Goal: Transaction & Acquisition: Purchase product/service

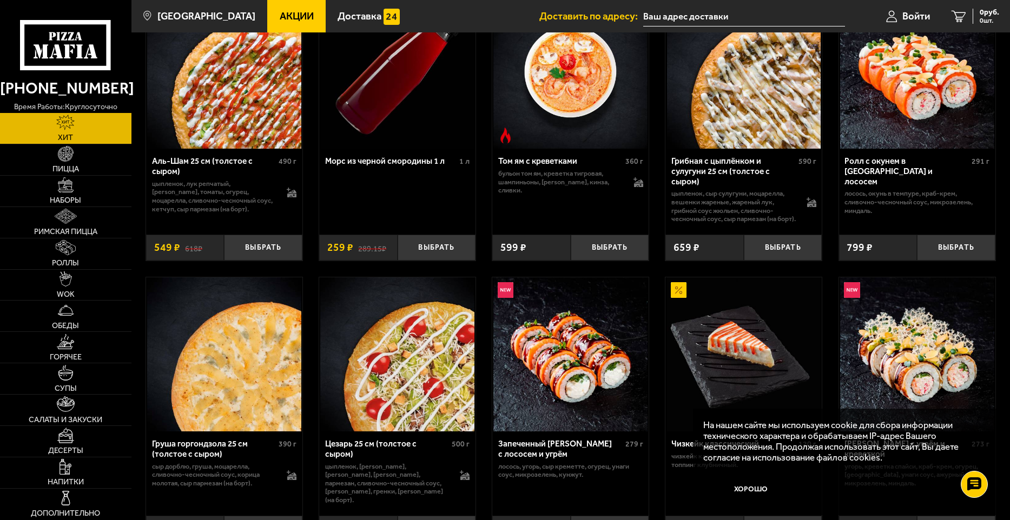
scroll to position [270, 0]
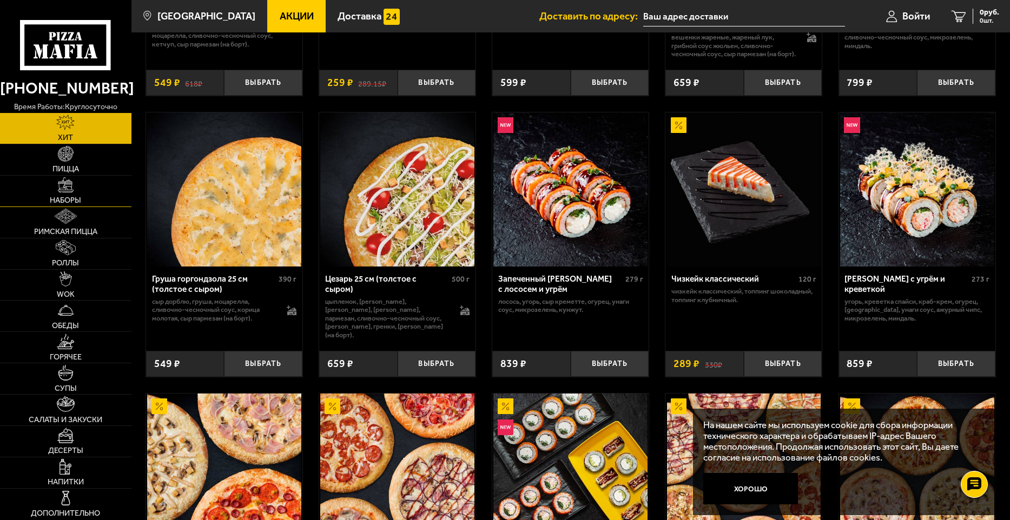
click at [71, 198] on span "Наборы" at bounding box center [65, 201] width 31 height 8
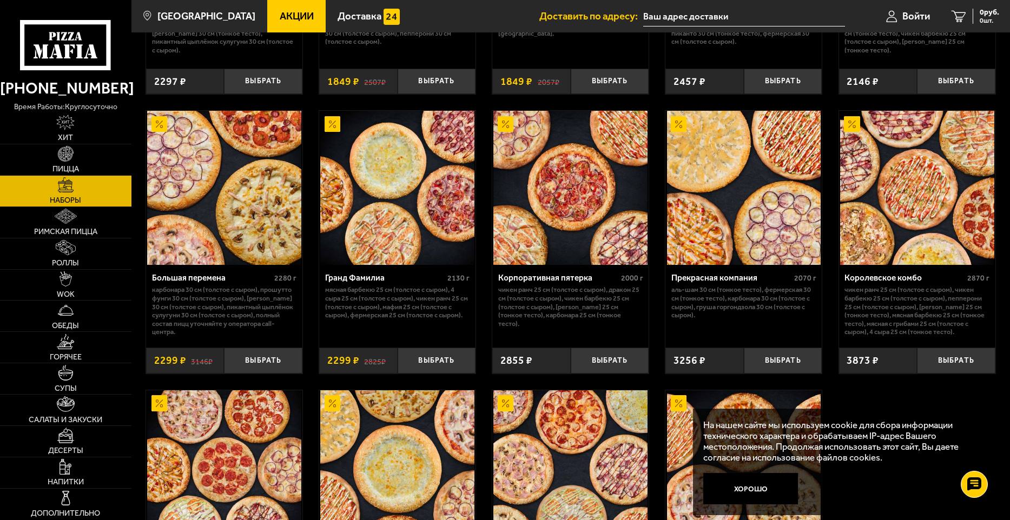
scroll to position [1320, 0]
click at [68, 258] on link "Роллы" at bounding box center [65, 254] width 131 height 31
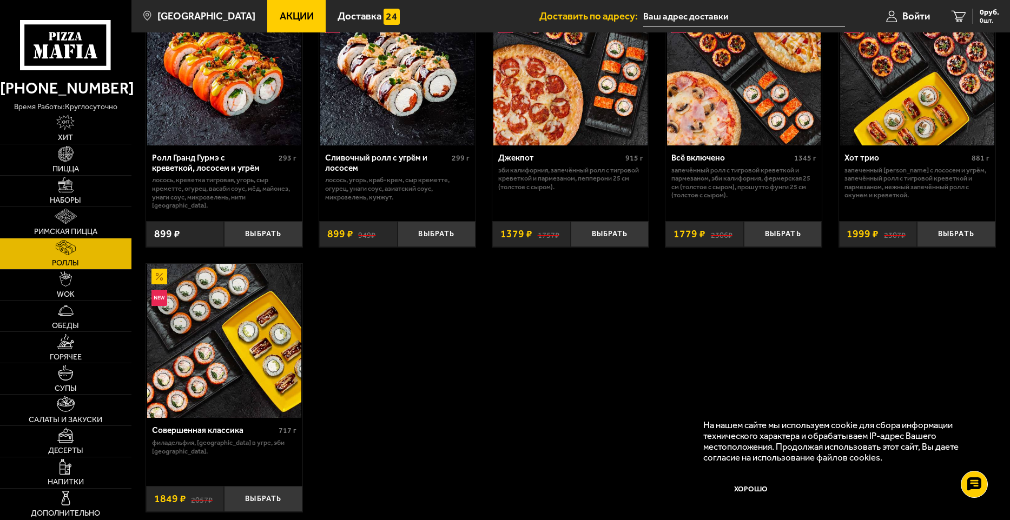
scroll to position [649, 0]
click at [65, 193] on link "Наборы" at bounding box center [65, 191] width 131 height 31
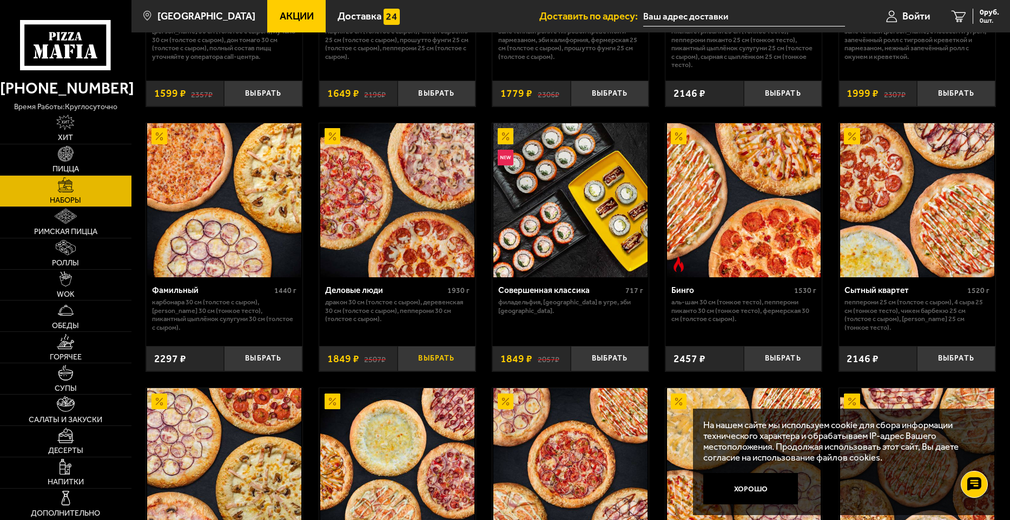
scroll to position [1136, 0]
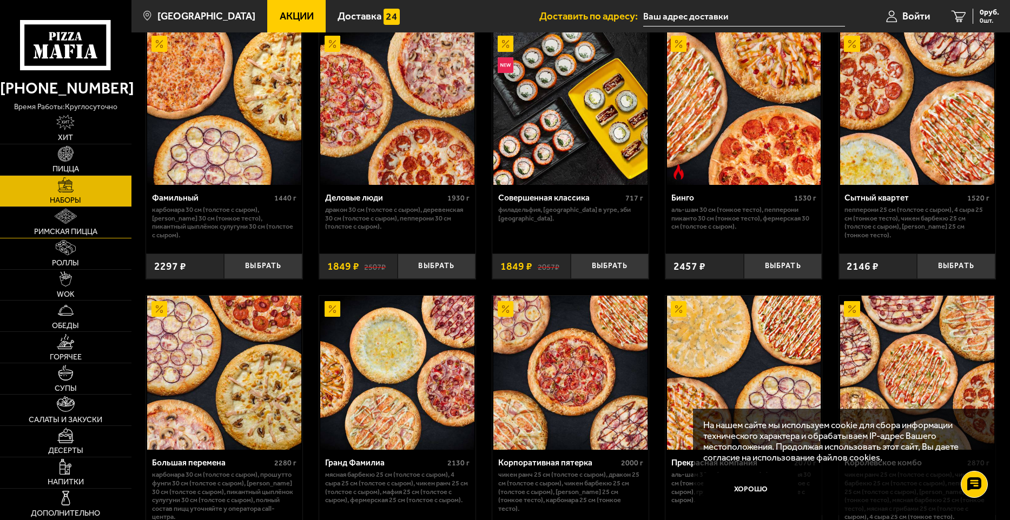
click at [70, 226] on link "Римская пицца" at bounding box center [65, 222] width 131 height 31
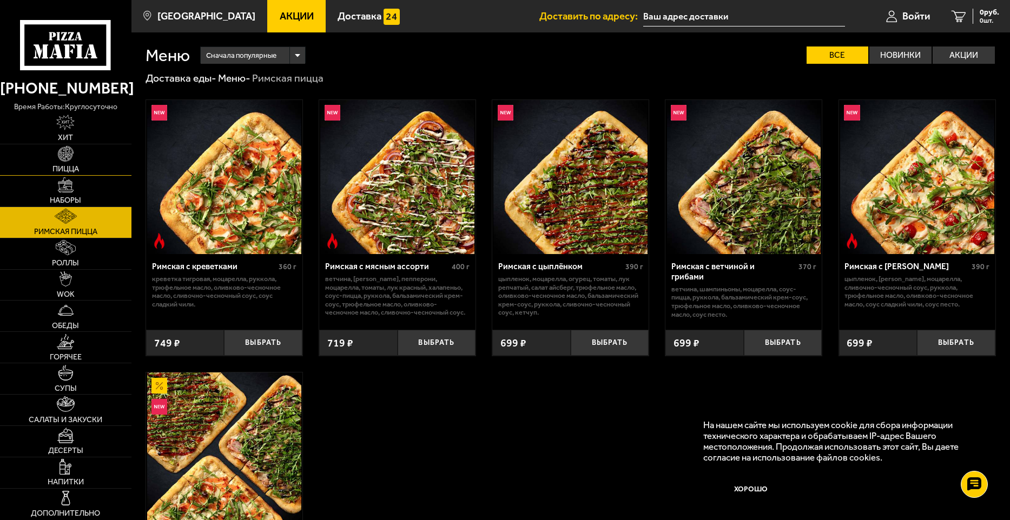
click at [66, 166] on span "Пицца" at bounding box center [65, 170] width 27 height 8
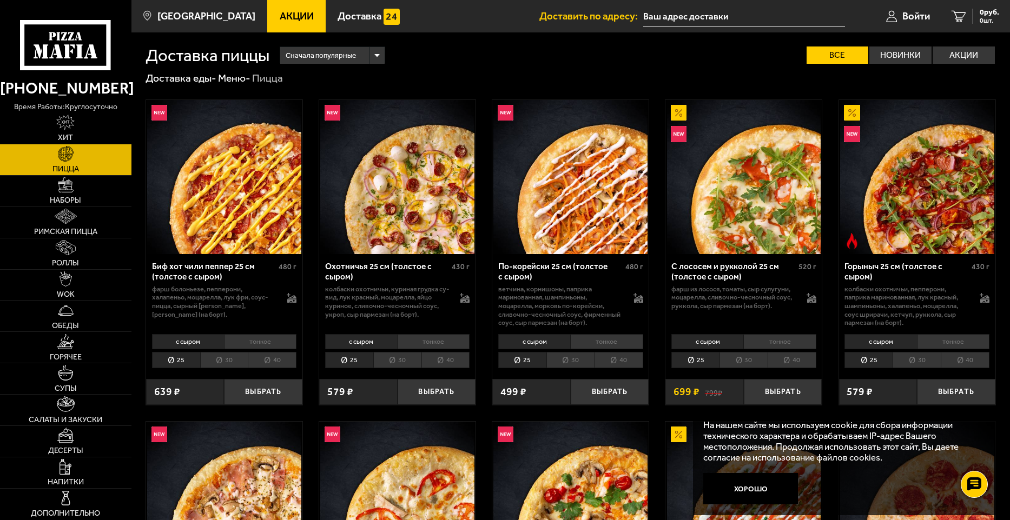
click at [376, 59] on div "Сначала популярные" at bounding box center [332, 55] width 104 height 17
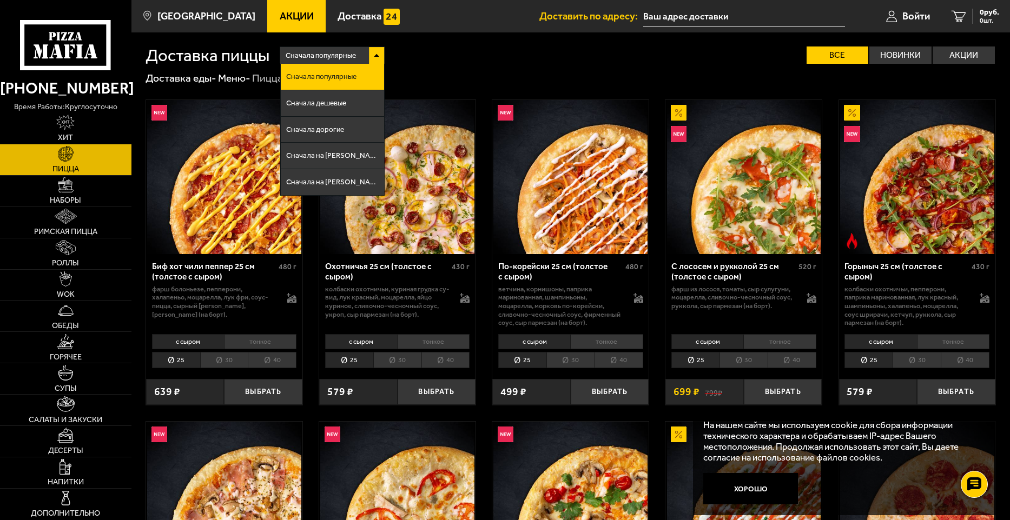
click at [432, 61] on div "Сначала популярные Сначала популярные Сначала дешевые Сначала дорогие Сначала н…" at bounding box center [632, 55] width 727 height 17
click at [440, 78] on div "Доставка еды - Меню - Пицца" at bounding box center [571, 78] width 850 height 14
click at [432, 61] on div "Сначала популярные Сначала популярные Сначала дешевые Сначала дорогие Сначала н…" at bounding box center [632, 55] width 727 height 17
click at [438, 57] on div "Сначала популярные Сначала популярные Сначала дешевые Сначала дорогие Сначала н…" at bounding box center [632, 55] width 727 height 17
click at [481, 75] on div "Доставка еды - Меню - Пицца" at bounding box center [571, 78] width 850 height 14
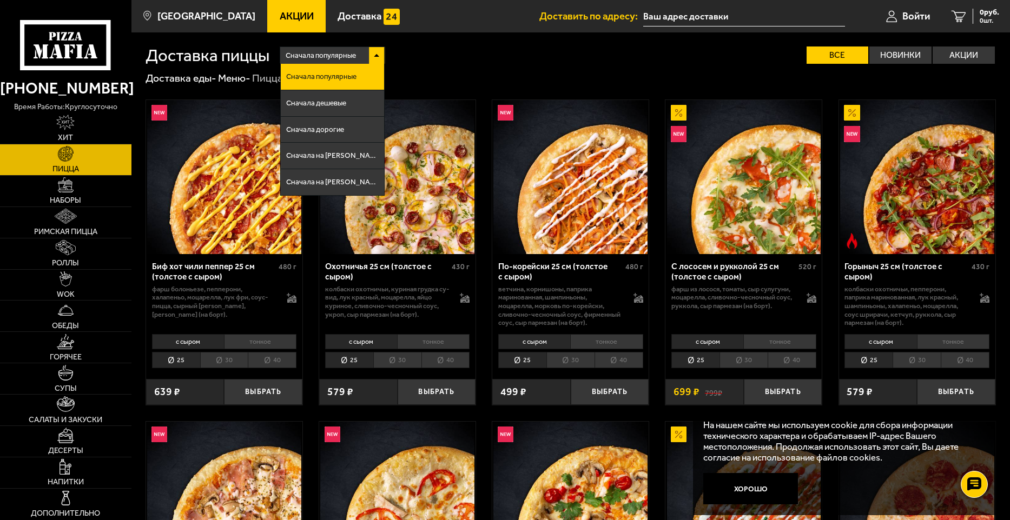
click at [610, 113] on img at bounding box center [570, 177] width 154 height 154
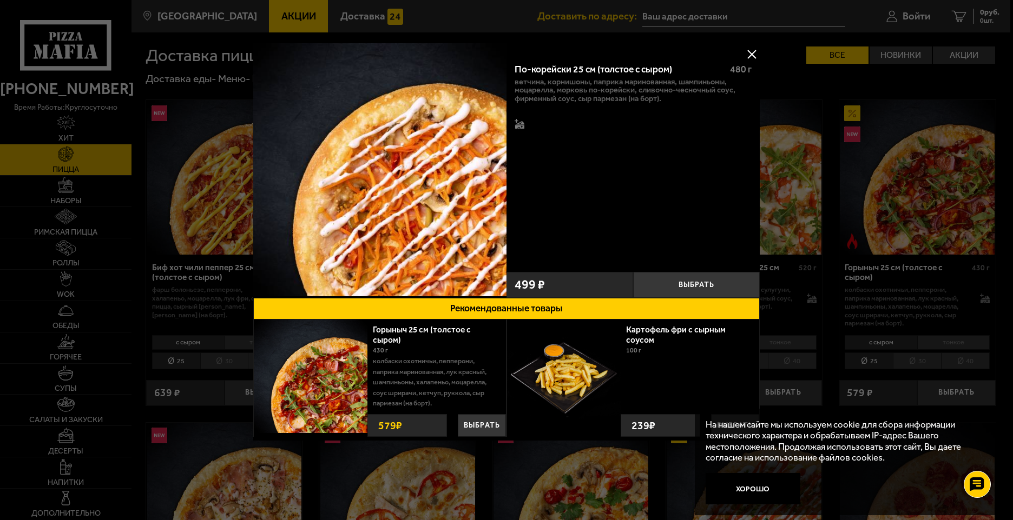
click at [749, 52] on button at bounding box center [751, 54] width 16 height 16
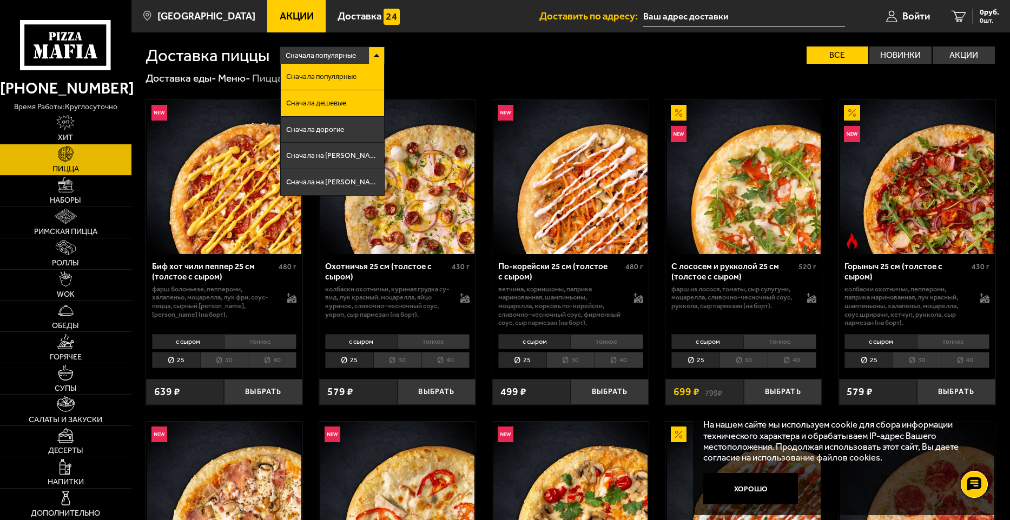
click at [345, 100] on span "Сначала дешевые" at bounding box center [316, 104] width 60 height 8
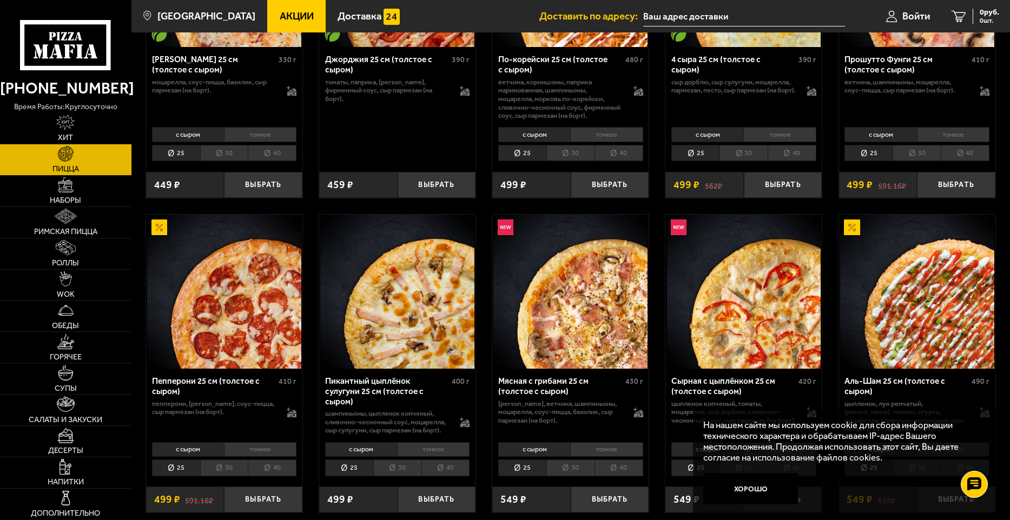
scroll to position [216, 0]
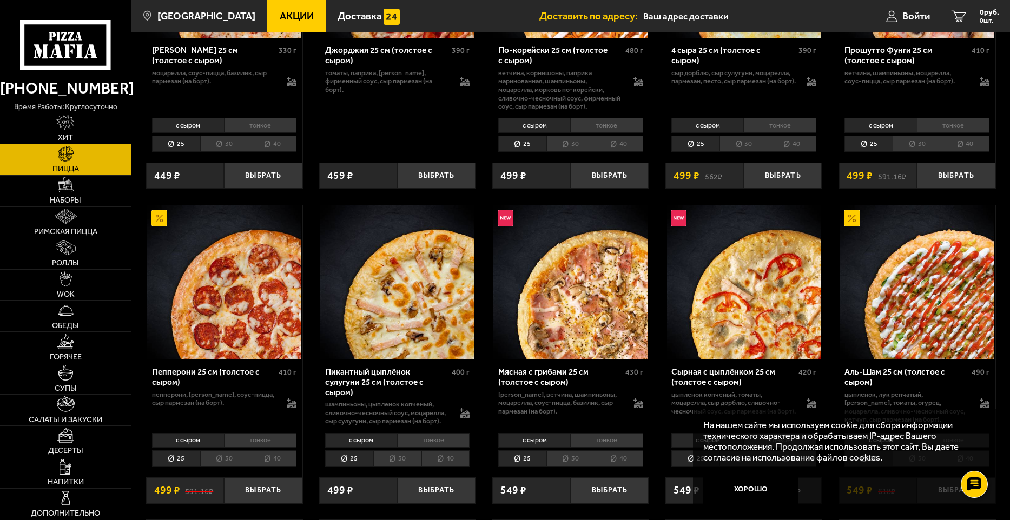
click at [578, 293] on img at bounding box center [570, 283] width 154 height 154
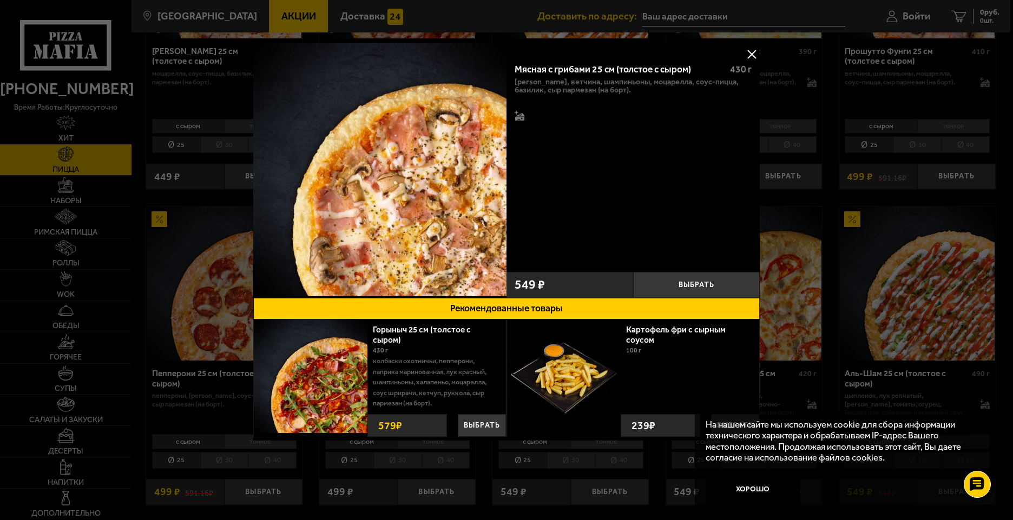
click at [419, 212] on img at bounding box center [379, 169] width 253 height 253
click at [752, 51] on button at bounding box center [751, 54] width 16 height 16
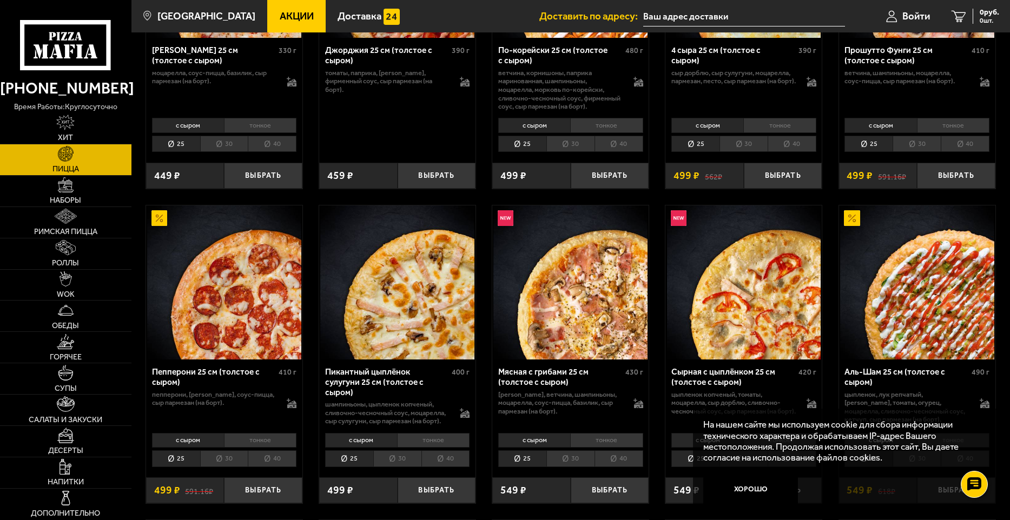
click at [621, 462] on li "40" at bounding box center [619, 459] width 49 height 17
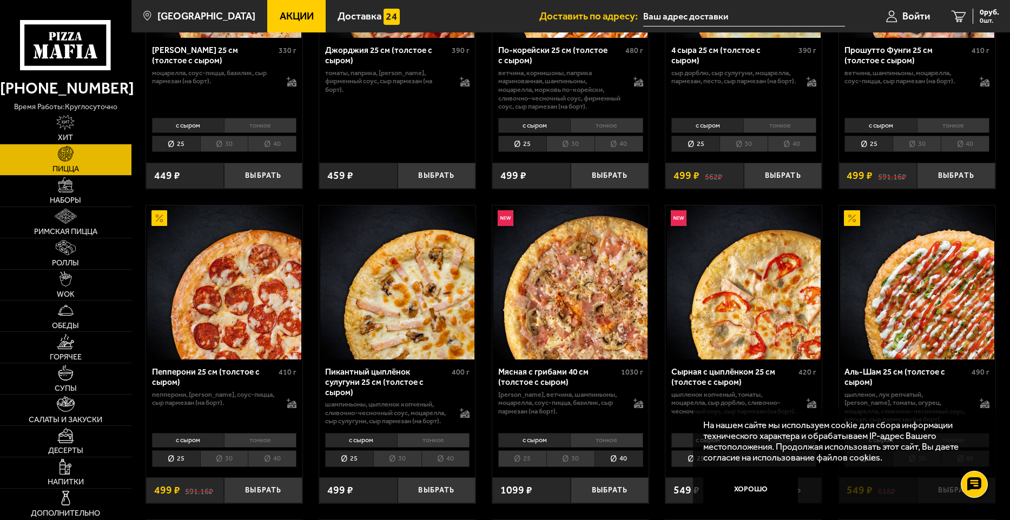
click at [612, 441] on li "тонкое" at bounding box center [606, 440] width 72 height 15
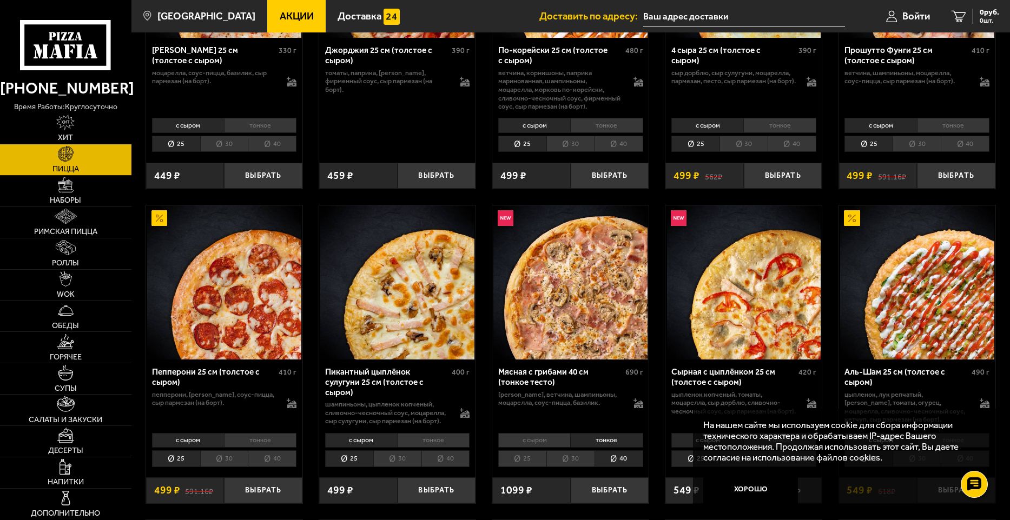
click at [629, 461] on li "40" at bounding box center [619, 459] width 49 height 17
click at [580, 458] on li "30" at bounding box center [570, 459] width 48 height 17
click at [616, 440] on li "тонкое" at bounding box center [606, 440] width 72 height 15
click at [604, 490] on button "Выбрать" at bounding box center [610, 491] width 78 height 26
click at [988, 14] on span "799 руб." at bounding box center [985, 13] width 28 height 8
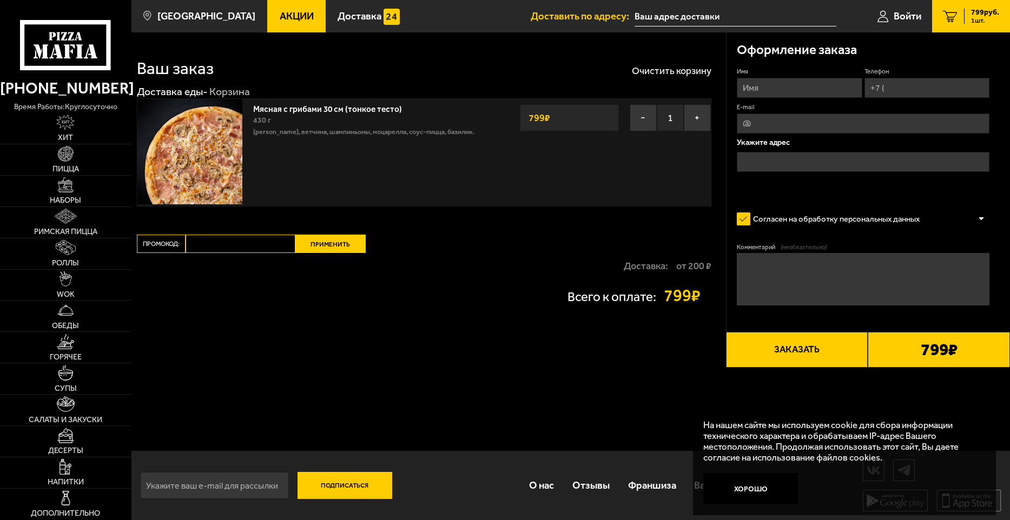
scroll to position [1, 0]
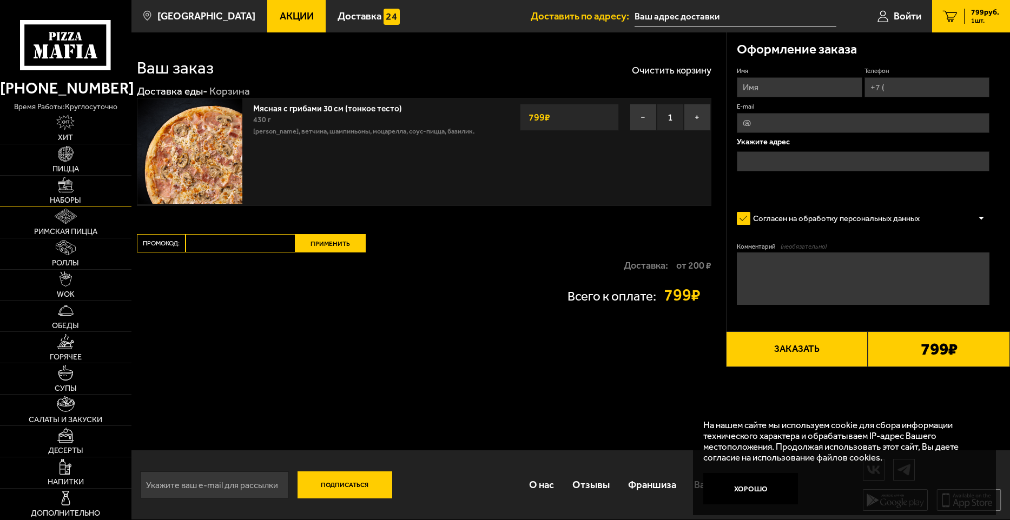
click at [71, 188] on img at bounding box center [65, 184] width 15 height 15
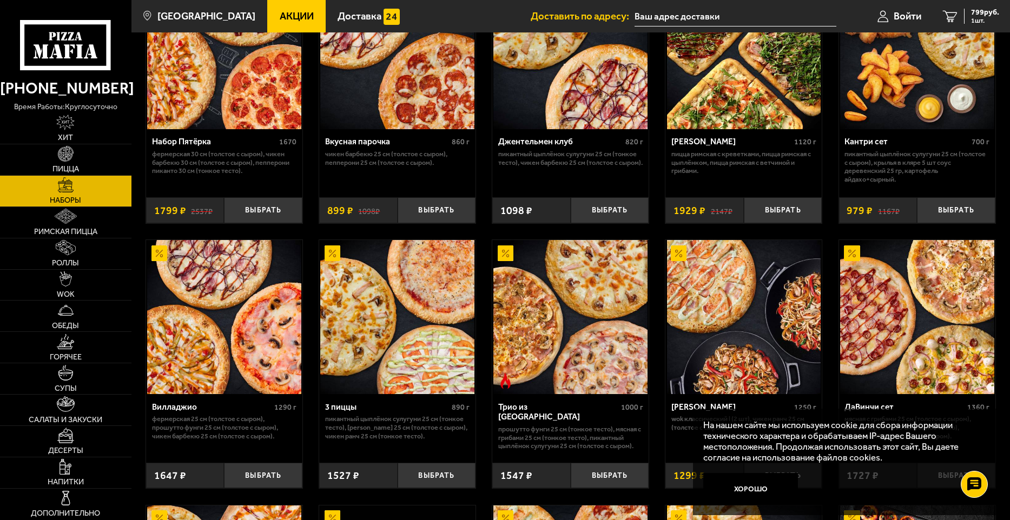
scroll to position [162, 0]
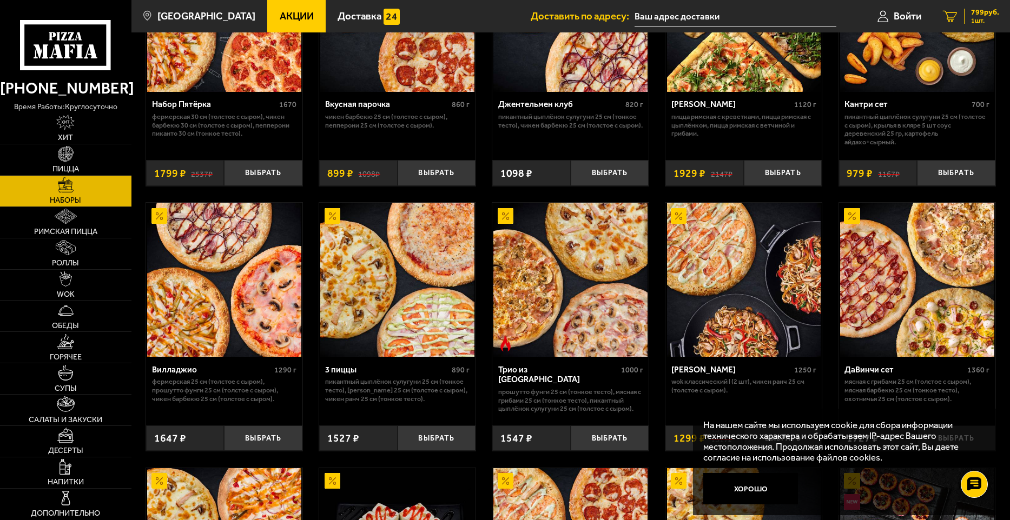
click at [986, 12] on span "799 руб." at bounding box center [985, 13] width 28 height 8
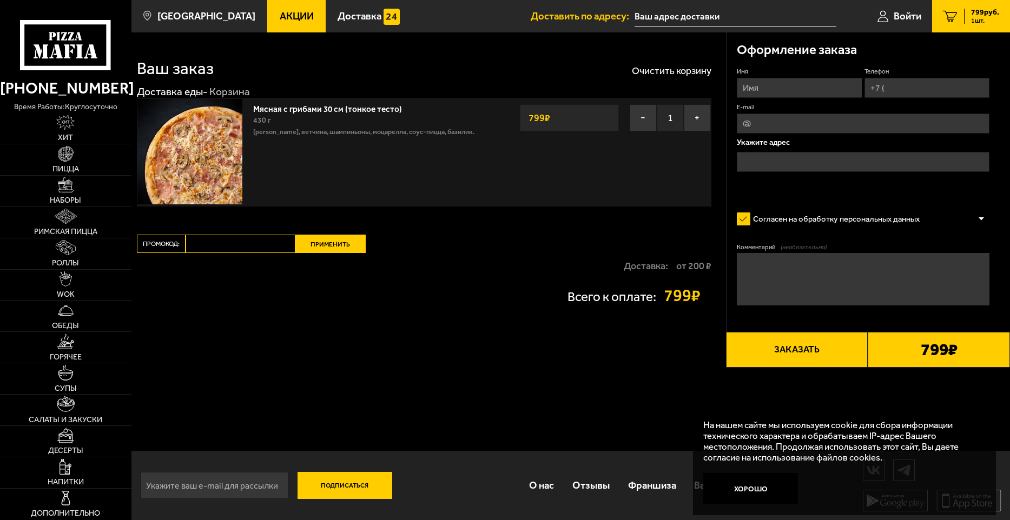
click at [811, 94] on input "Имя" at bounding box center [799, 88] width 125 height 20
type input "[PERSON_NAME] [PERSON_NAME]"
type input "[PHONE_NUMBER]"
type input "[EMAIL_ADDRESS][DOMAIN_NAME]"
click at [818, 163] on input "text" at bounding box center [863, 162] width 253 height 20
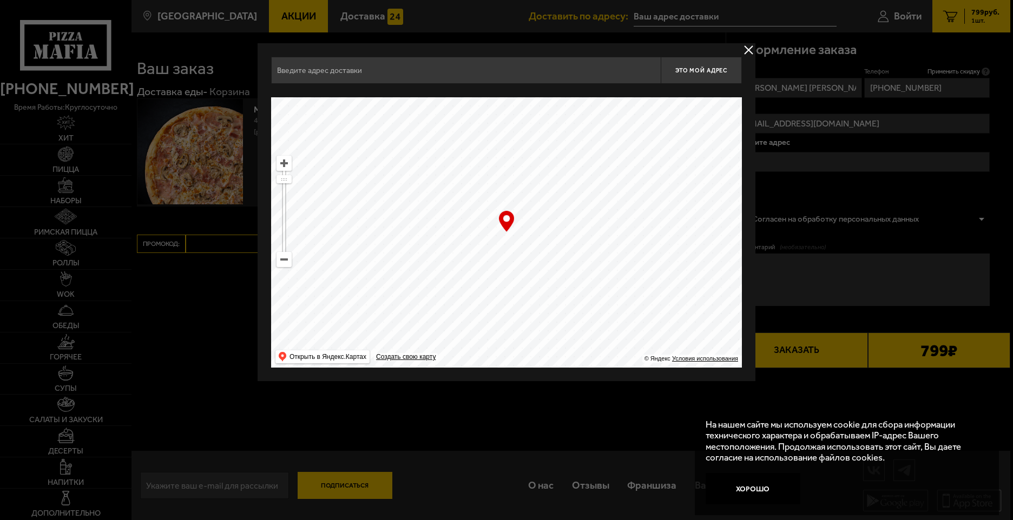
click at [807, 148] on div at bounding box center [506, 260] width 1013 height 520
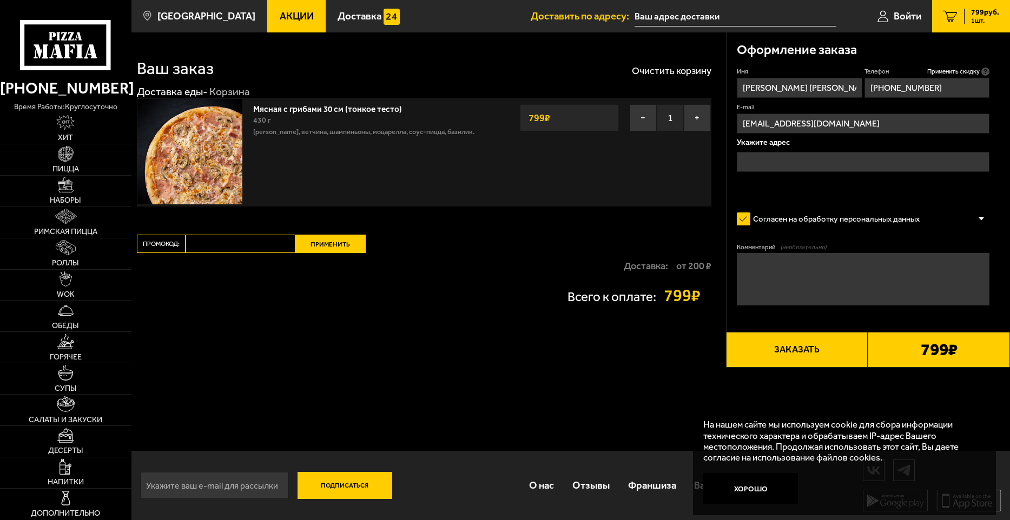
click at [798, 156] on input "text" at bounding box center [863, 162] width 253 height 20
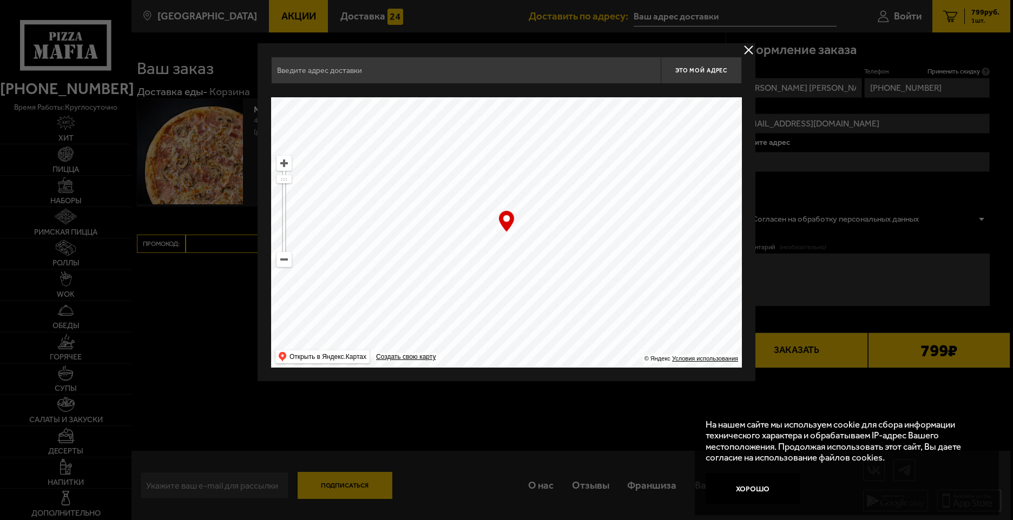
click at [431, 73] on input "text" at bounding box center [465, 70] width 389 height 27
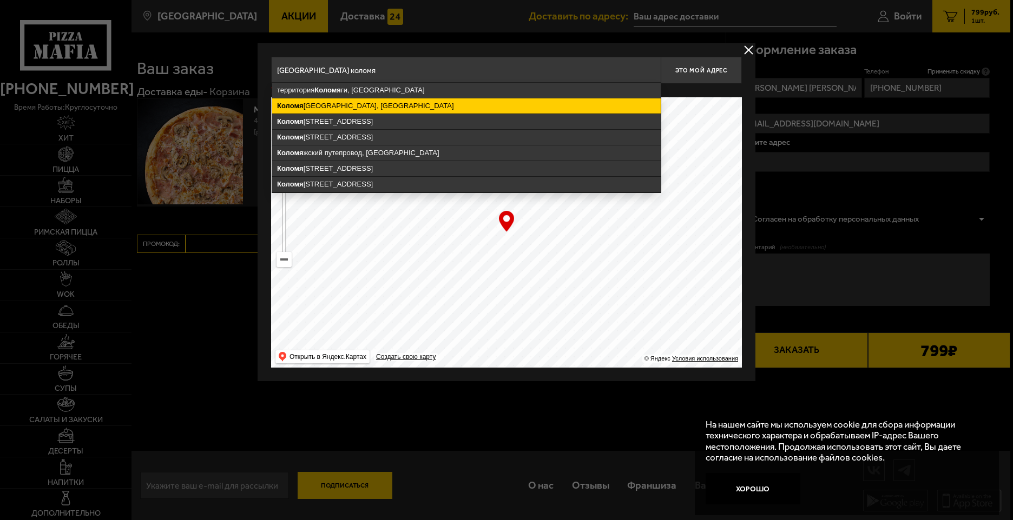
click at [415, 105] on ymaps "[GEOGRAPHIC_DATA], [GEOGRAPHIC_DATA]" at bounding box center [466, 105] width 388 height 15
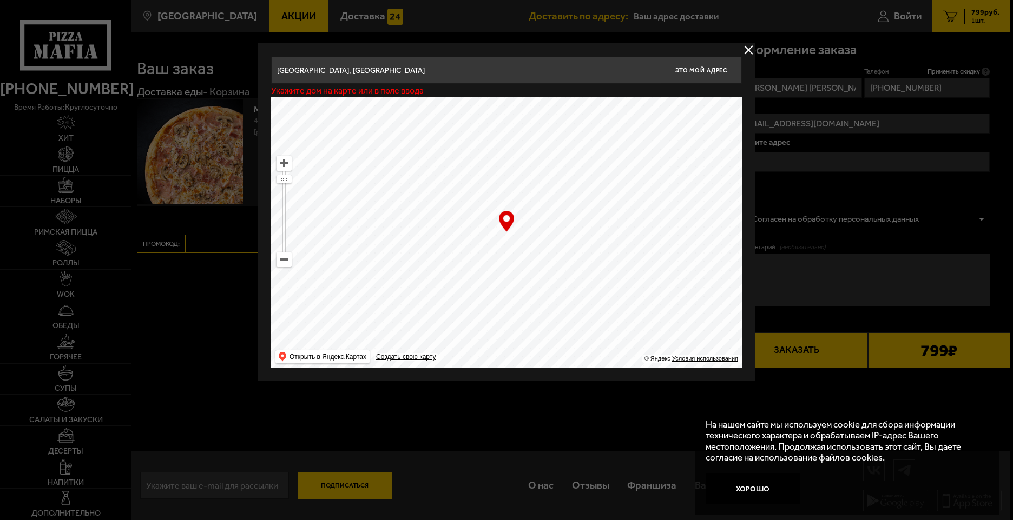
click at [438, 71] on input "[GEOGRAPHIC_DATA], [GEOGRAPHIC_DATA]" at bounding box center [465, 70] width 389 height 27
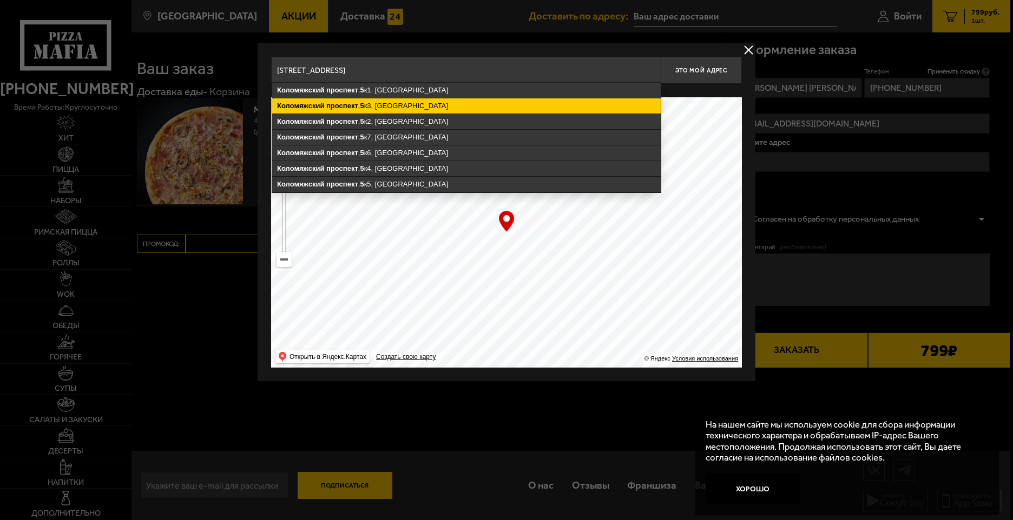
click at [423, 103] on ymaps "[STREET_ADDRESS]" at bounding box center [466, 105] width 388 height 15
type input "[STREET_ADDRESS]"
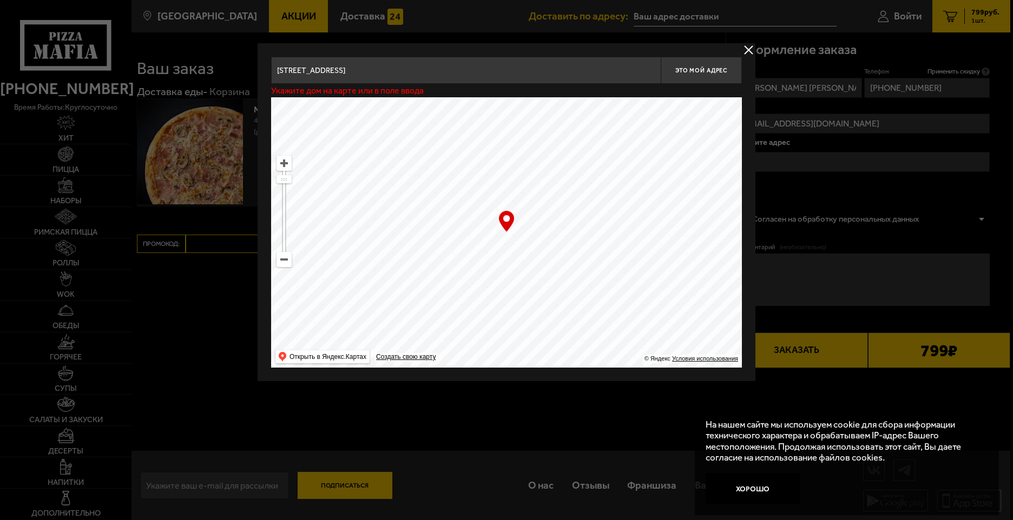
type input "[STREET_ADDRESS]"
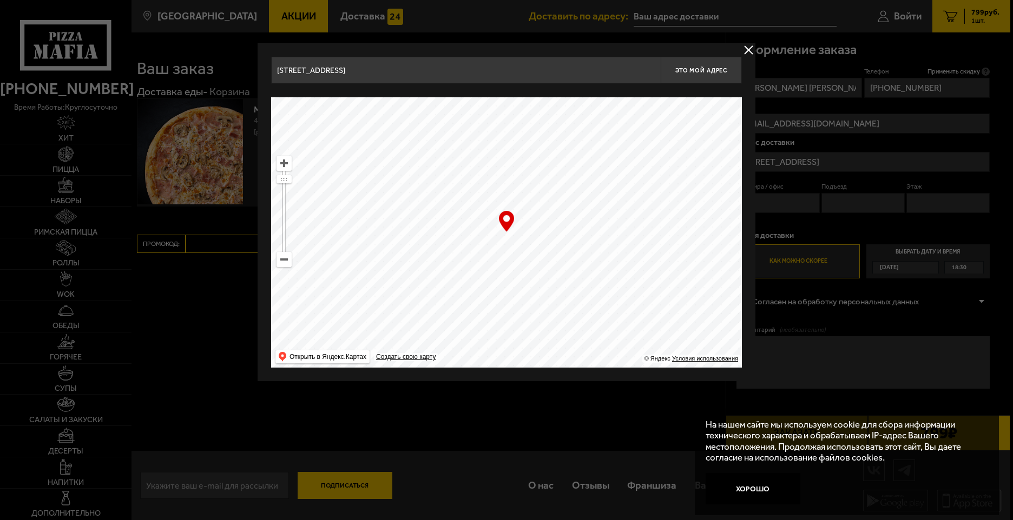
click at [788, 191] on div at bounding box center [506, 260] width 1013 height 520
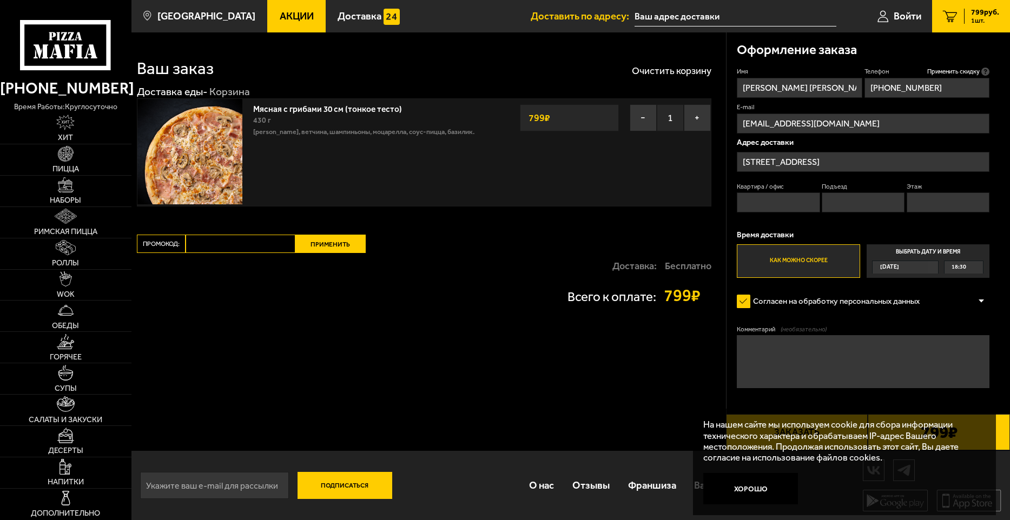
click at [790, 203] on input "Квартира / офис" at bounding box center [778, 203] width 83 height 20
type input "201"
click at [843, 207] on input "Подъезд" at bounding box center [863, 203] width 83 height 20
type input "2"
click at [939, 208] on input "Этаж" at bounding box center [948, 203] width 83 height 20
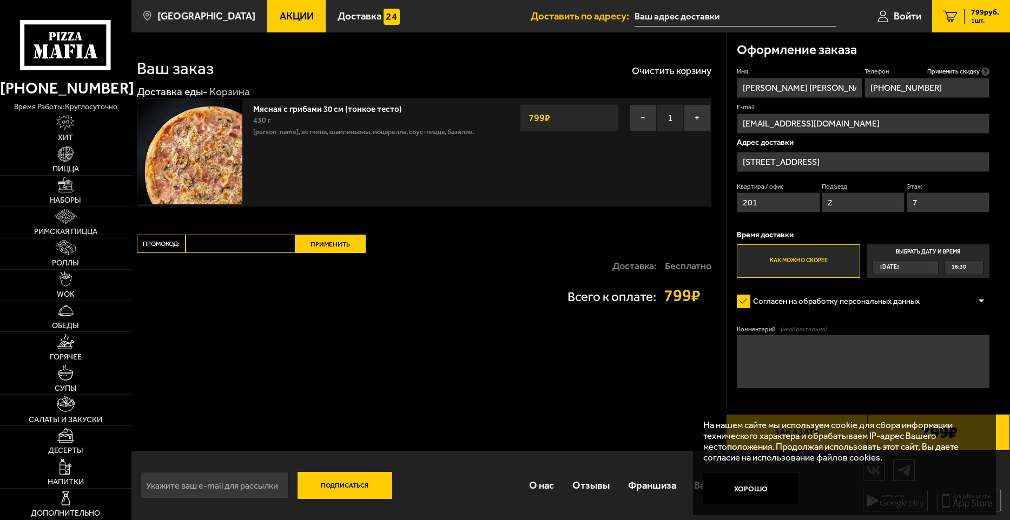
type input "7"
click at [967, 268] on div "18:30" at bounding box center [964, 267] width 38 height 12
click at [0, 0] on input "Выбрать дату и время [DATE] 18:30" at bounding box center [0, 0] width 0 height 0
click at [982, 267] on div "18:30" at bounding box center [964, 267] width 38 height 12
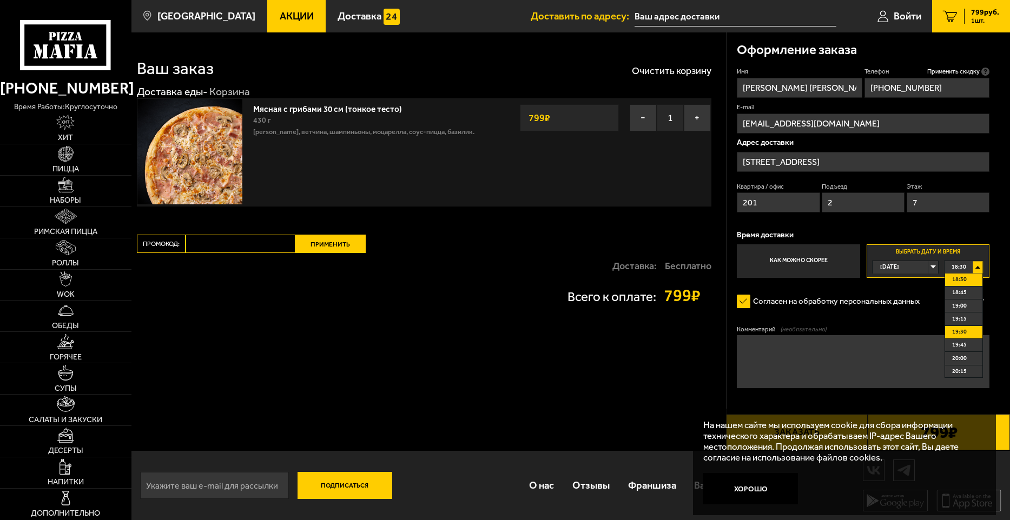
click at [968, 329] on li "19:30" at bounding box center [963, 332] width 37 height 13
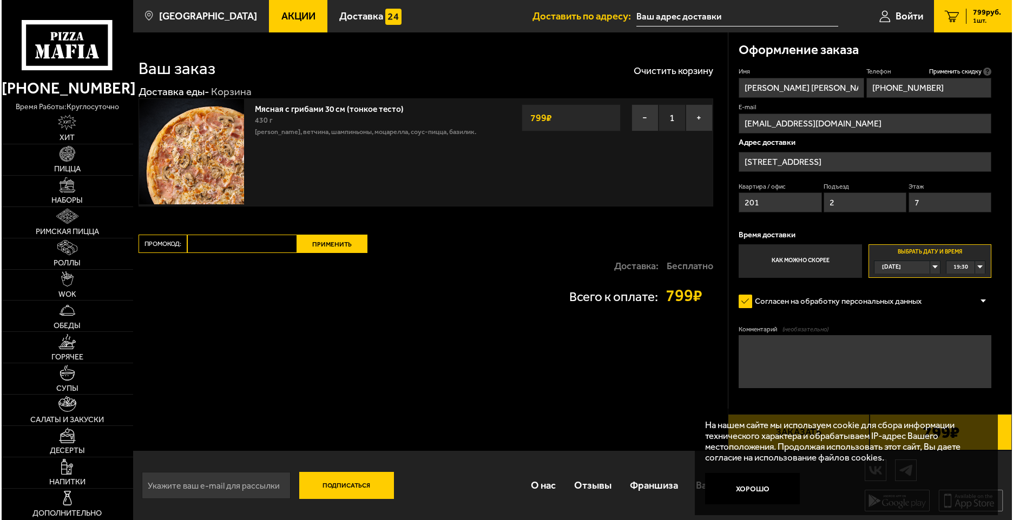
scroll to position [1, 0]
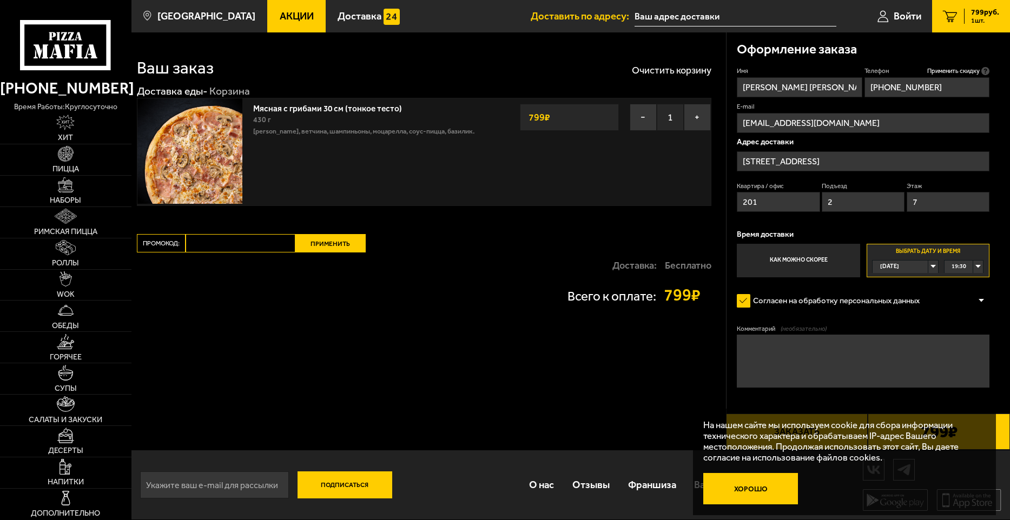
click at [764, 490] on button "Хорошо" at bounding box center [750, 488] width 95 height 31
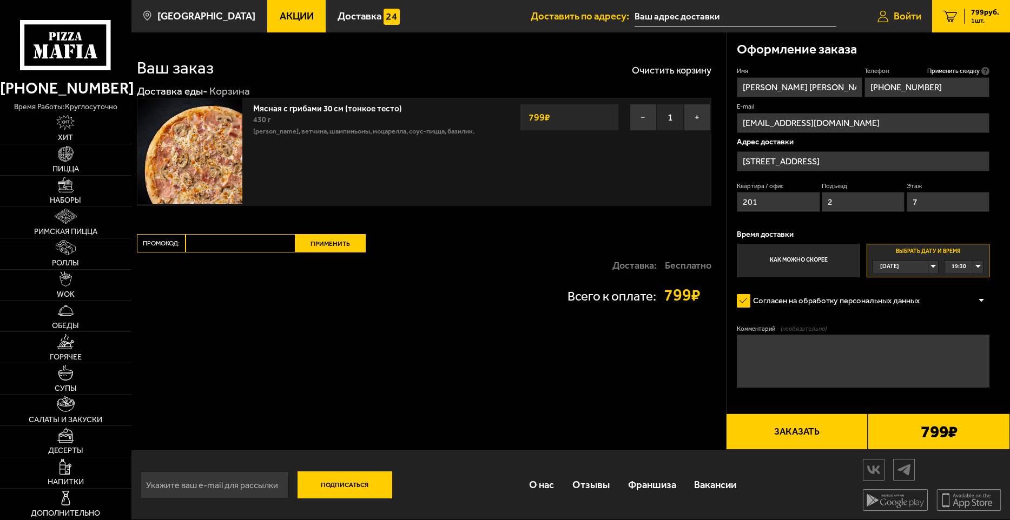
click at [903, 12] on span "Войти" at bounding box center [908, 16] width 28 height 10
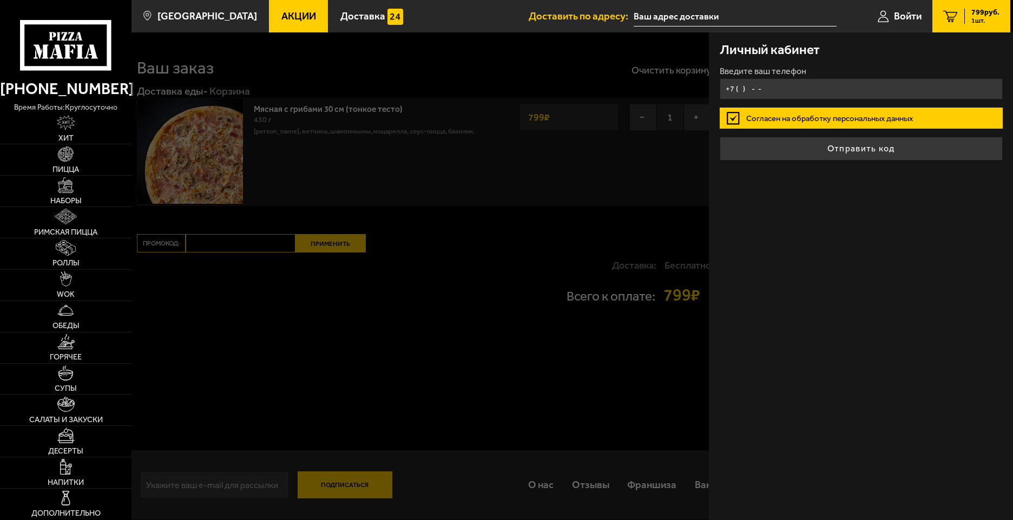
click at [814, 79] on input "+7 ( ) - -" at bounding box center [860, 88] width 283 height 21
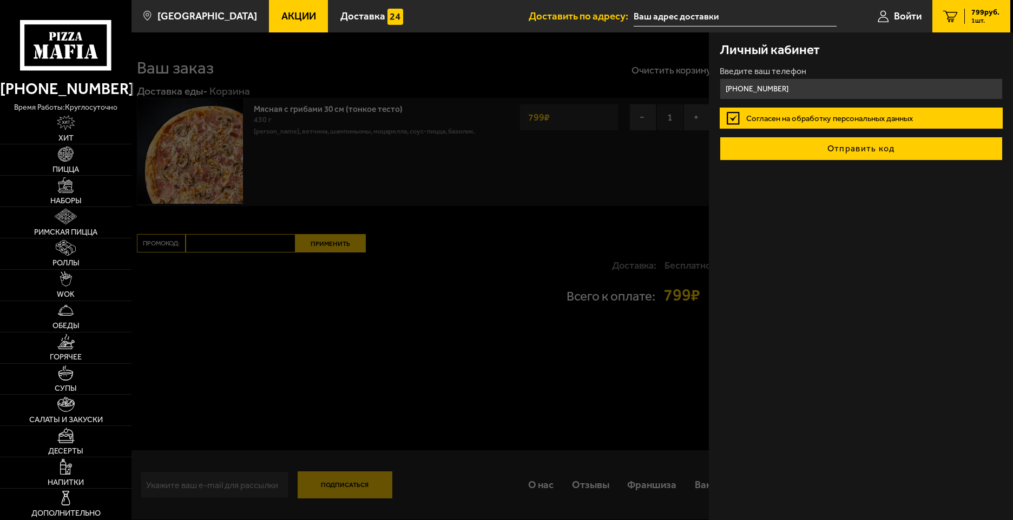
type input "[PHONE_NUMBER]"
click at [851, 146] on button "Отправить код" at bounding box center [860, 149] width 283 height 24
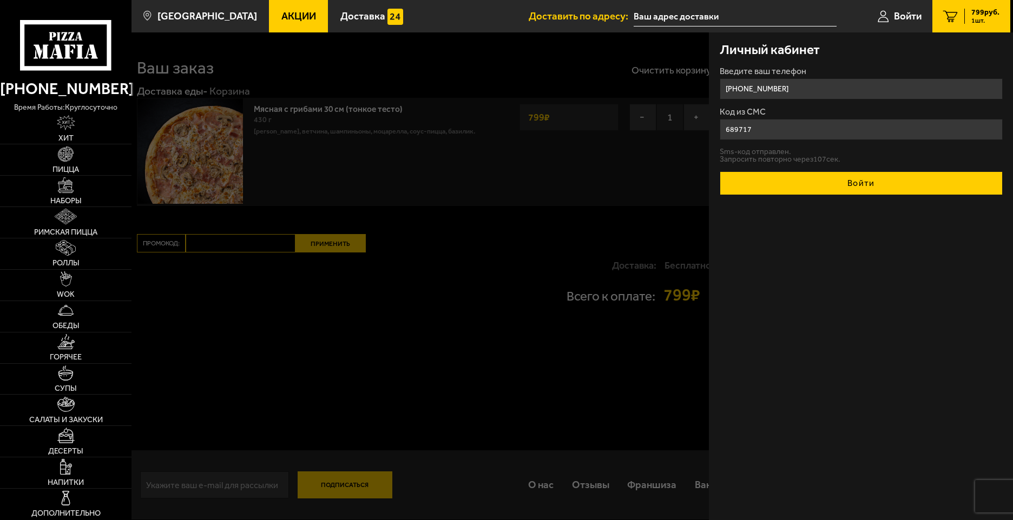
type input "689717"
click at [861, 183] on button "Войти" at bounding box center [860, 183] width 283 height 24
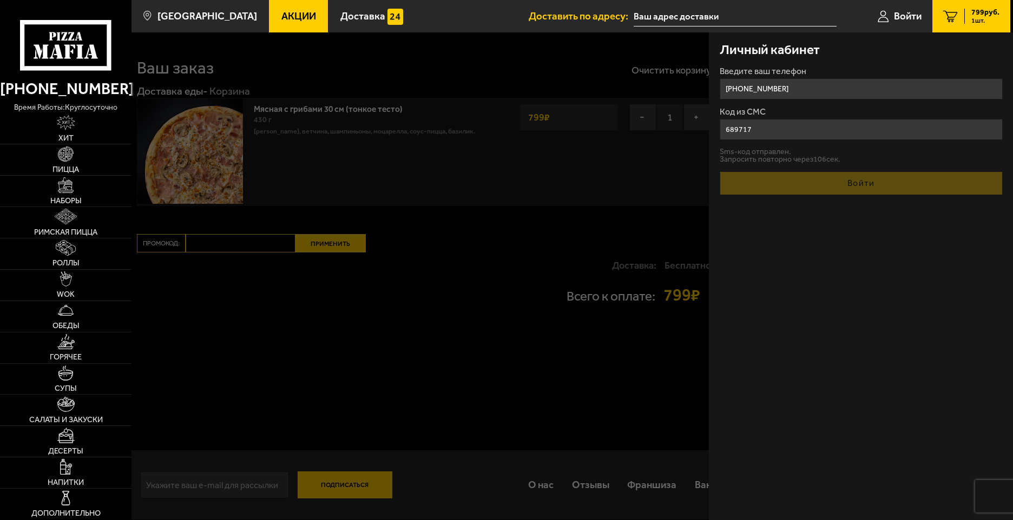
type input "[PHONE_NUMBER]"
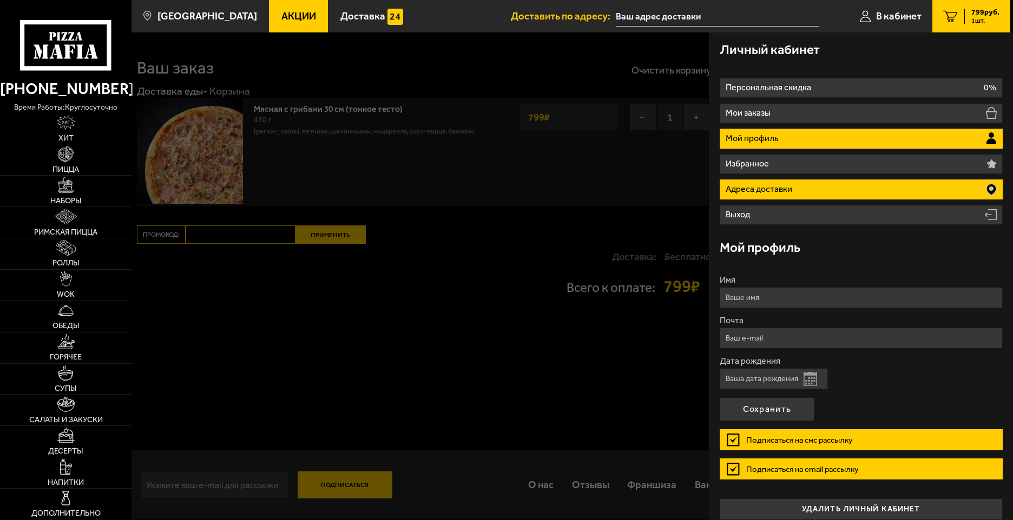
click at [965, 184] on li "Адреса доставки" at bounding box center [860, 190] width 283 height 20
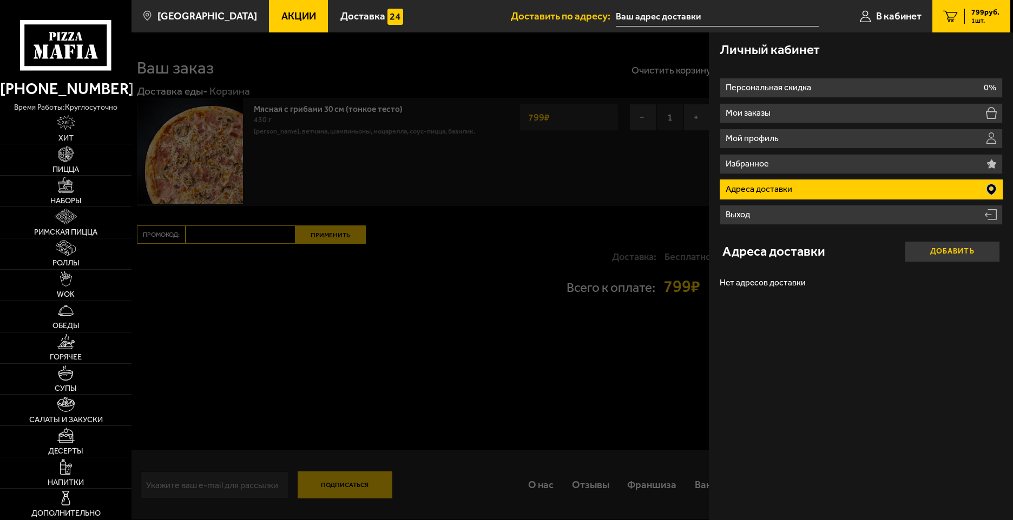
click at [956, 250] on button "Добавить" at bounding box center [951, 251] width 95 height 21
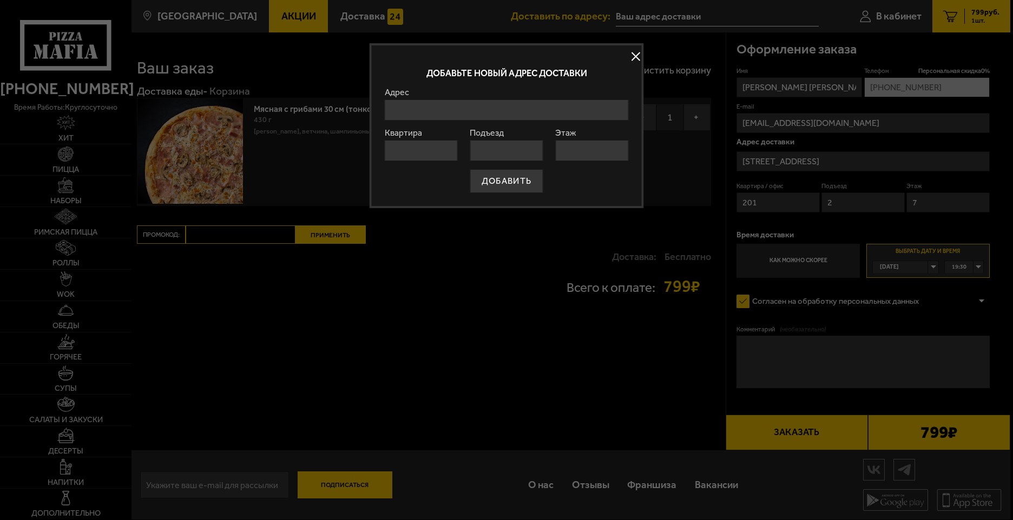
click at [422, 110] on input "Адрес" at bounding box center [506, 110] width 243 height 21
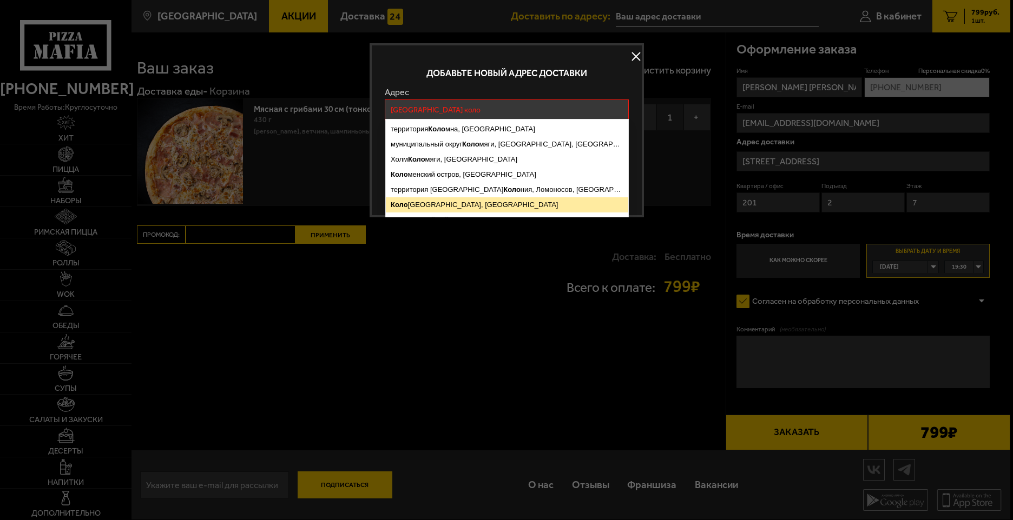
click at [455, 204] on ymaps "[GEOGRAPHIC_DATA], [GEOGRAPHIC_DATA]" at bounding box center [507, 204] width 242 height 15
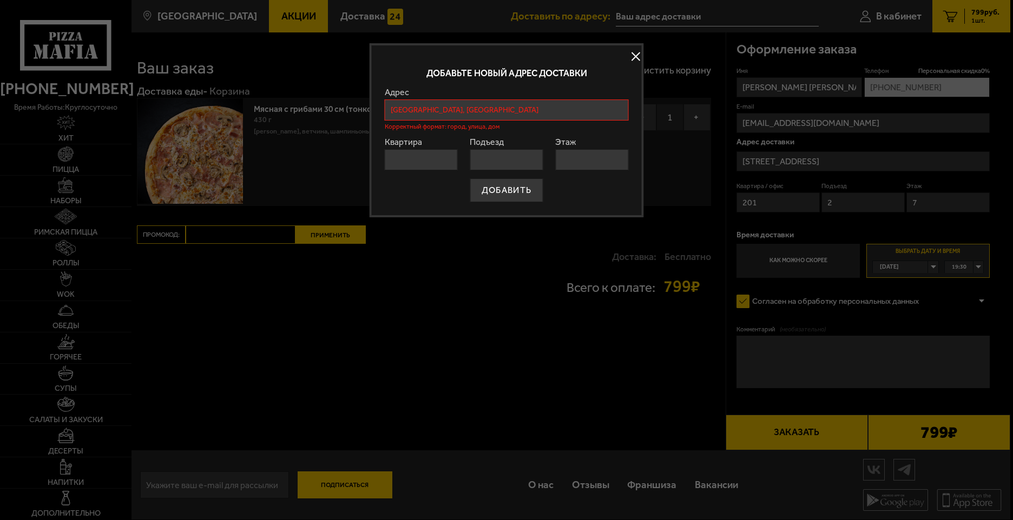
click at [570, 112] on input "[GEOGRAPHIC_DATA], [GEOGRAPHIC_DATA]" at bounding box center [506, 110] width 243 height 21
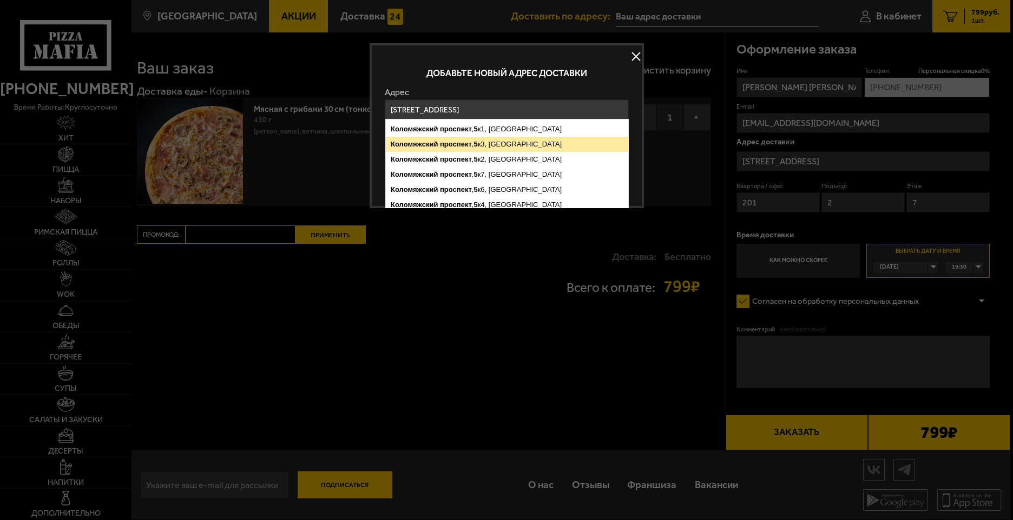
click at [548, 141] on ymaps "[STREET_ADDRESS]" at bounding box center [507, 144] width 242 height 15
type input "[STREET_ADDRESS]"
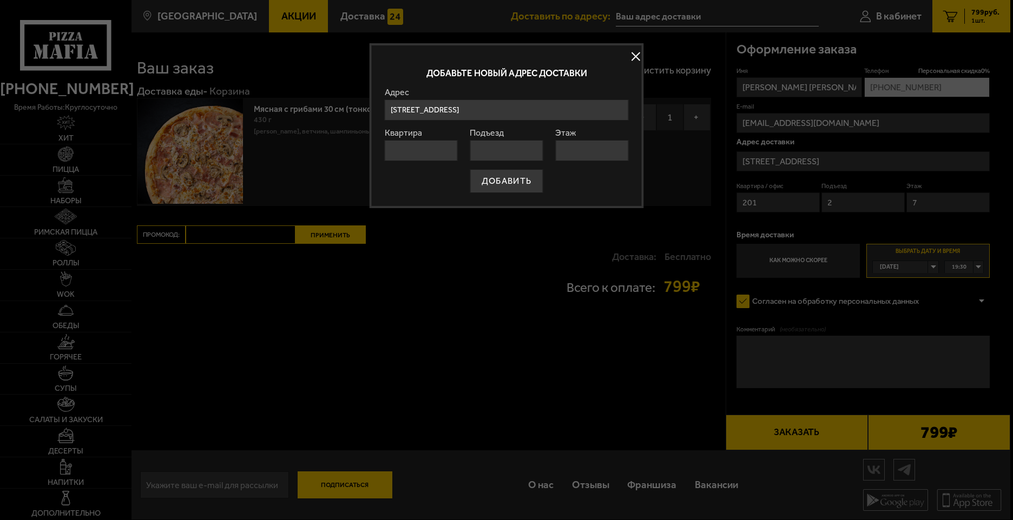
click at [421, 151] on input "Квартира" at bounding box center [421, 150] width 73 height 21
type input "201"
click at [477, 151] on input "Подъезд" at bounding box center [506, 150] width 73 height 21
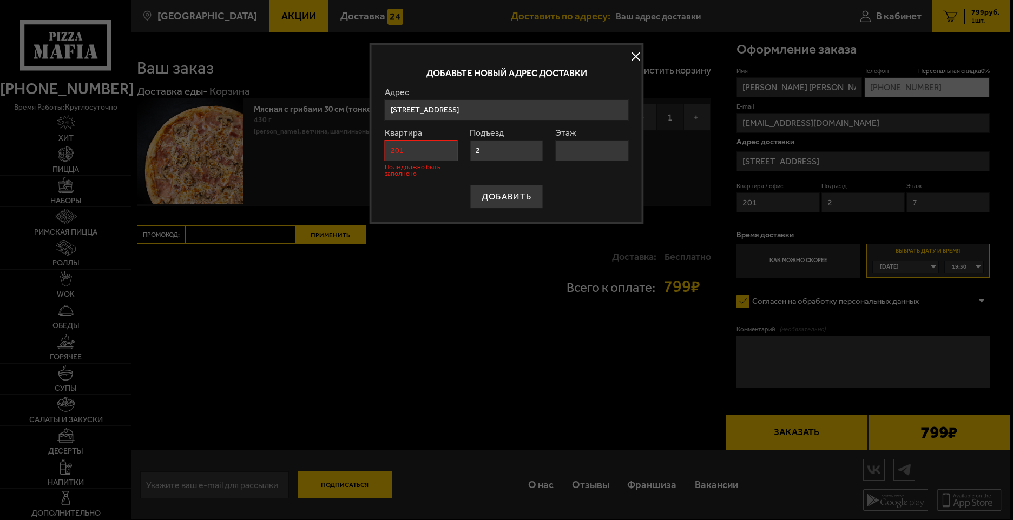
type input "2"
click at [602, 157] on input "Этаж" at bounding box center [591, 150] width 73 height 21
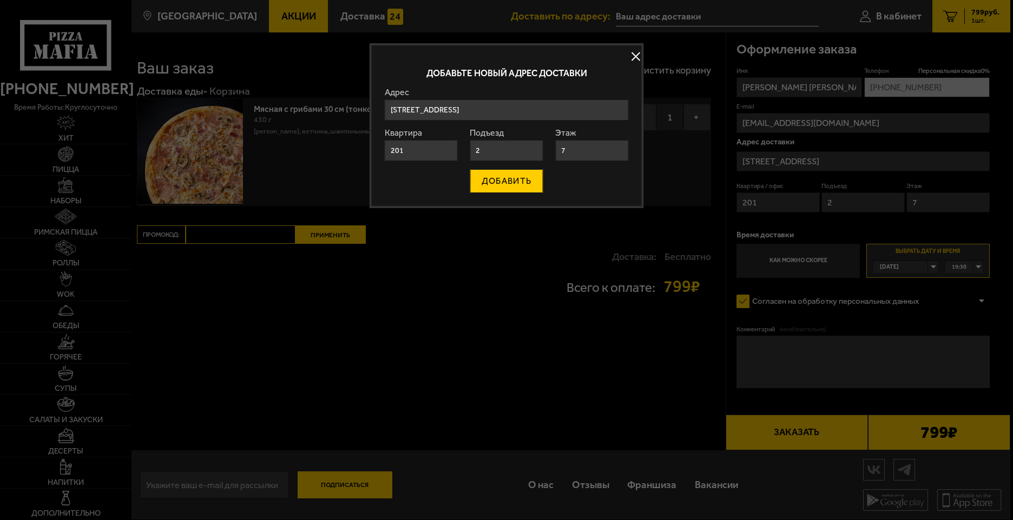
type input "7"
click at [509, 180] on button "ДОБАВИТЬ" at bounding box center [506, 181] width 72 height 24
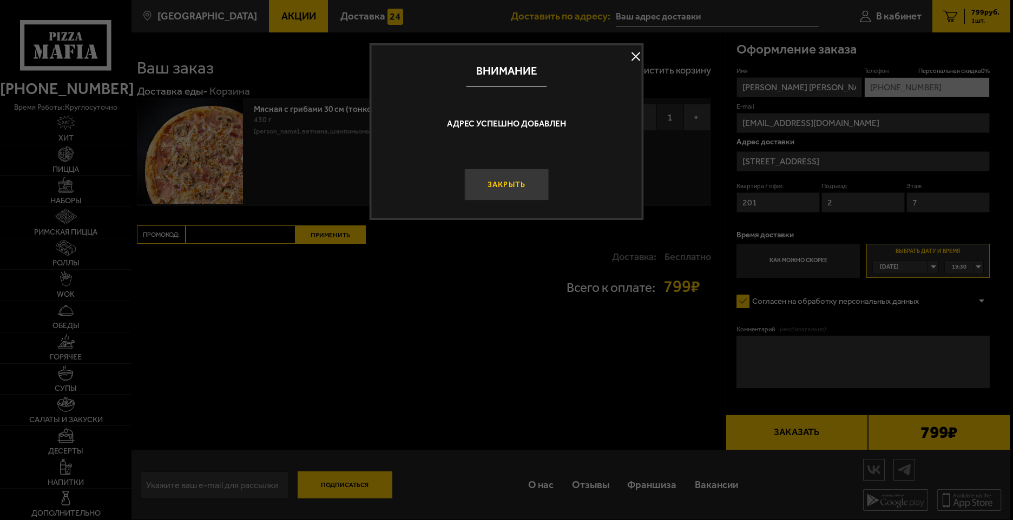
click at [500, 186] on button "Закрыть" at bounding box center [506, 185] width 84 height 32
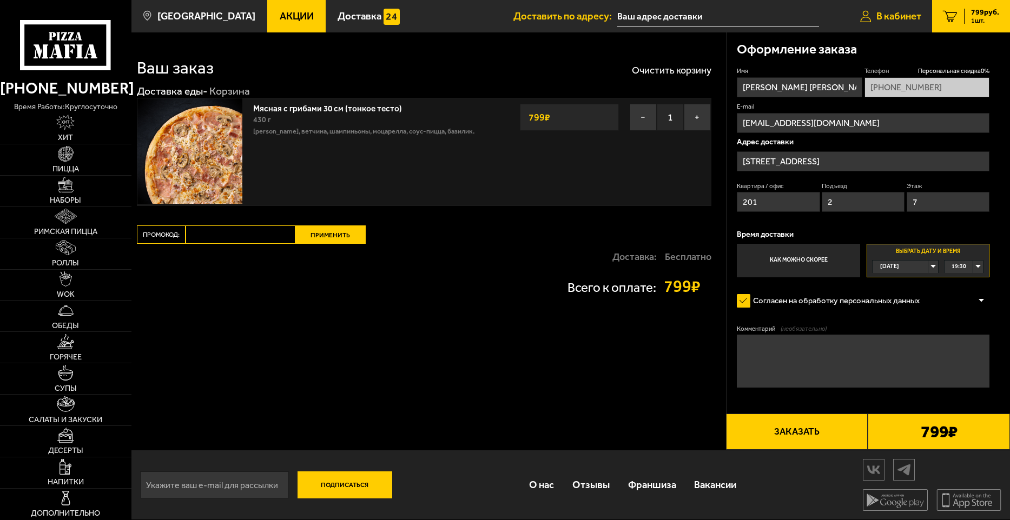
click at [895, 14] on span "В кабинет" at bounding box center [898, 16] width 45 height 10
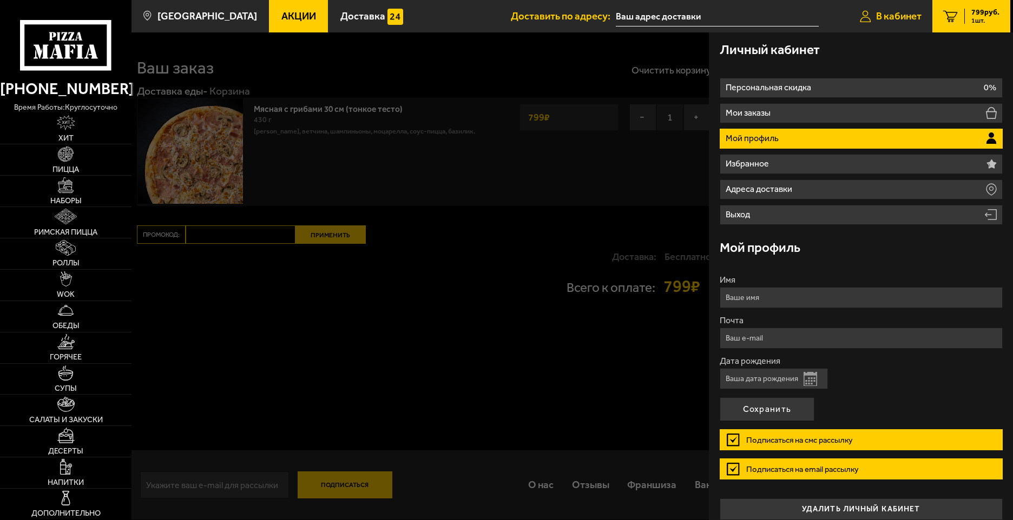
type input "[STREET_ADDRESS]"
click at [865, 290] on input "Имя" at bounding box center [860, 297] width 283 height 21
type input "[PERSON_NAME]"
click at [883, 369] on div "Дата рождения Открыть календарь" at bounding box center [860, 373] width 283 height 32
click at [853, 344] on input "Почта" at bounding box center [860, 338] width 283 height 21
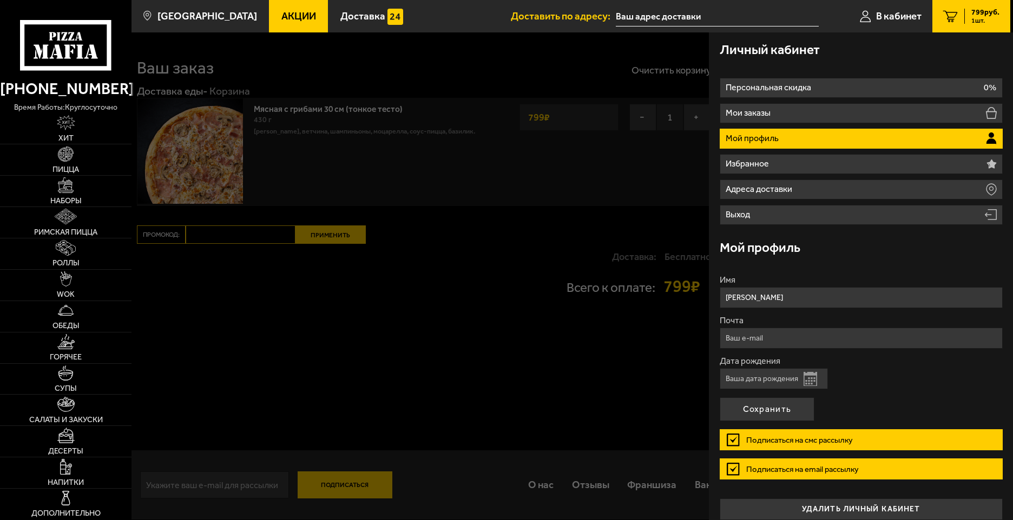
type input "[EMAIL_ADDRESS][DOMAIN_NAME]"
click at [800, 377] on input "Дата рождения" at bounding box center [773, 378] width 108 height 21
type input "[DATE]"
click at [784, 405] on button "Сохранить" at bounding box center [766, 410] width 95 height 24
type input "[STREET_ADDRESS]"
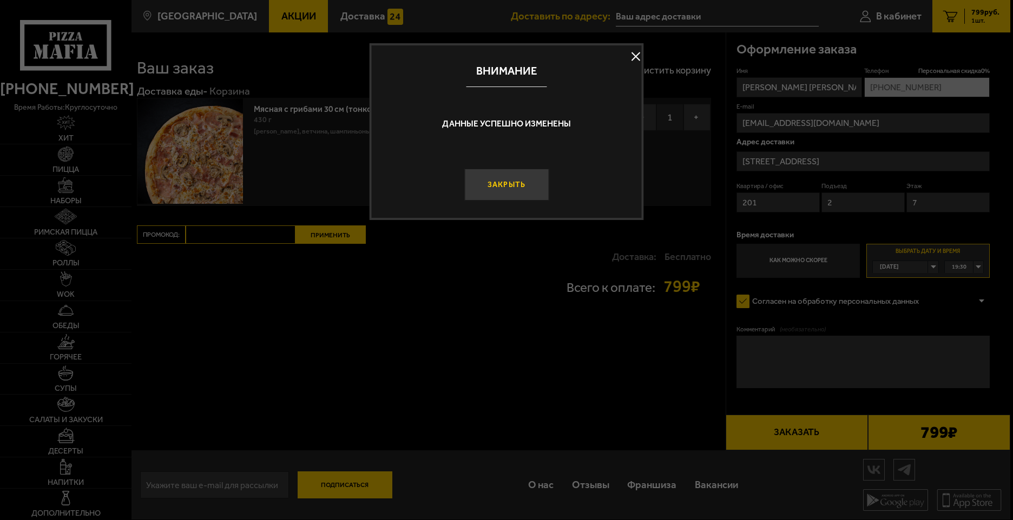
click at [518, 191] on button "Закрыть" at bounding box center [506, 185] width 84 height 32
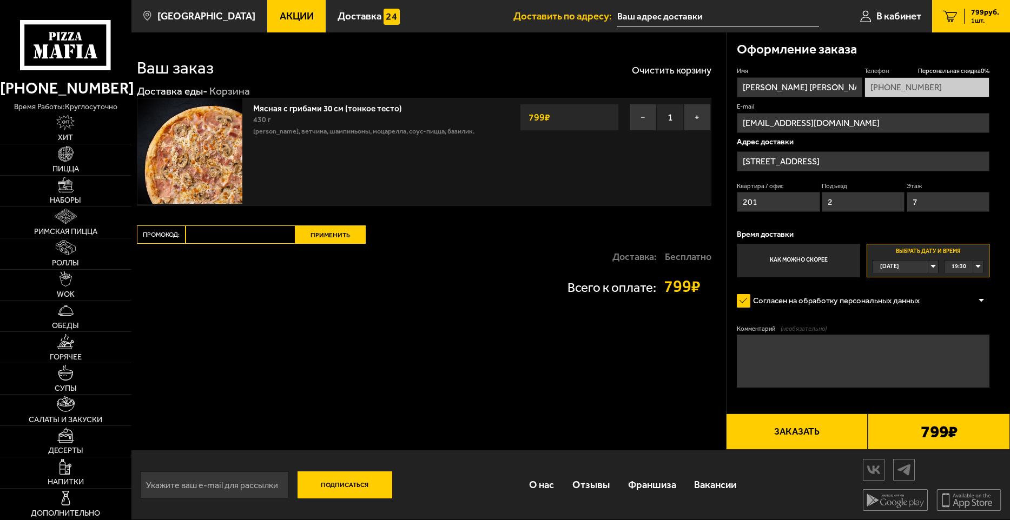
click at [806, 430] on button "Заказать" at bounding box center [797, 432] width 142 height 36
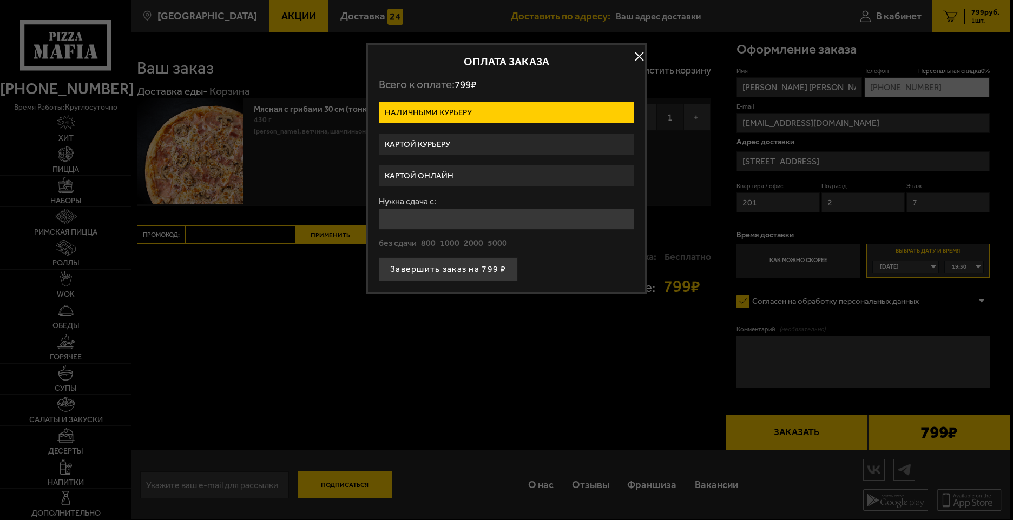
click at [435, 173] on label "Картой онлайн" at bounding box center [506, 176] width 255 height 21
click at [0, 0] on input "Картой онлайн" at bounding box center [0, 0] width 0 height 0
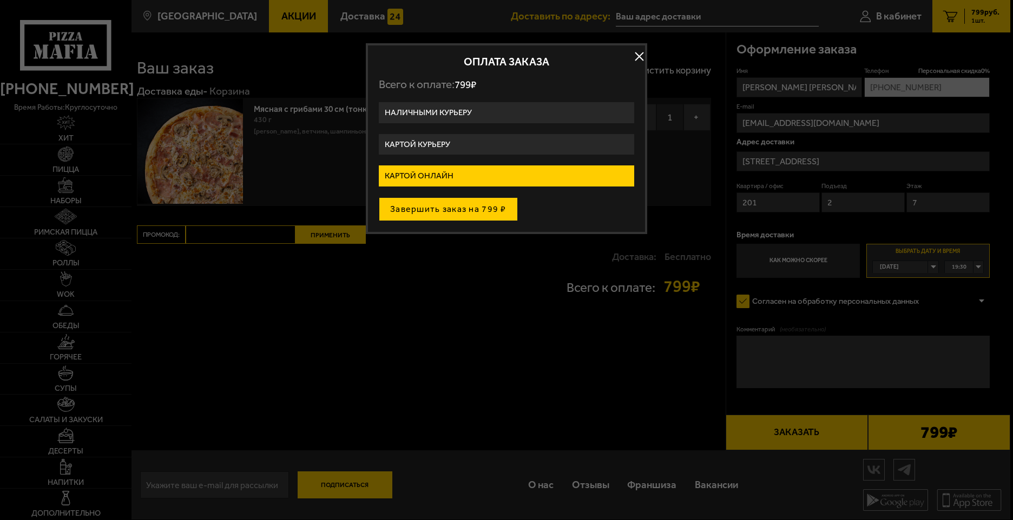
click at [433, 206] on button "Завершить заказ на 799 ₽" at bounding box center [448, 209] width 139 height 24
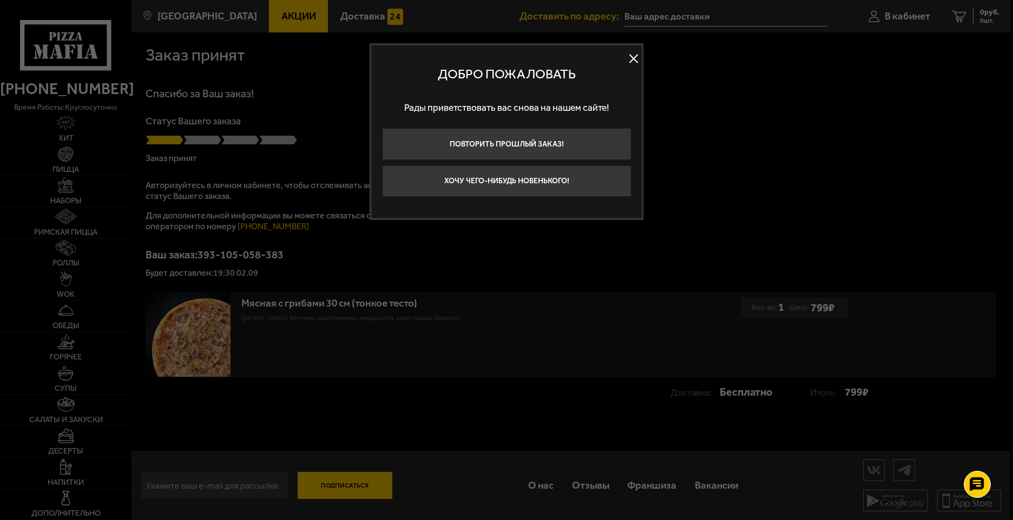
click at [635, 62] on button at bounding box center [633, 58] width 16 height 16
